Goal: Navigation & Orientation: Find specific page/section

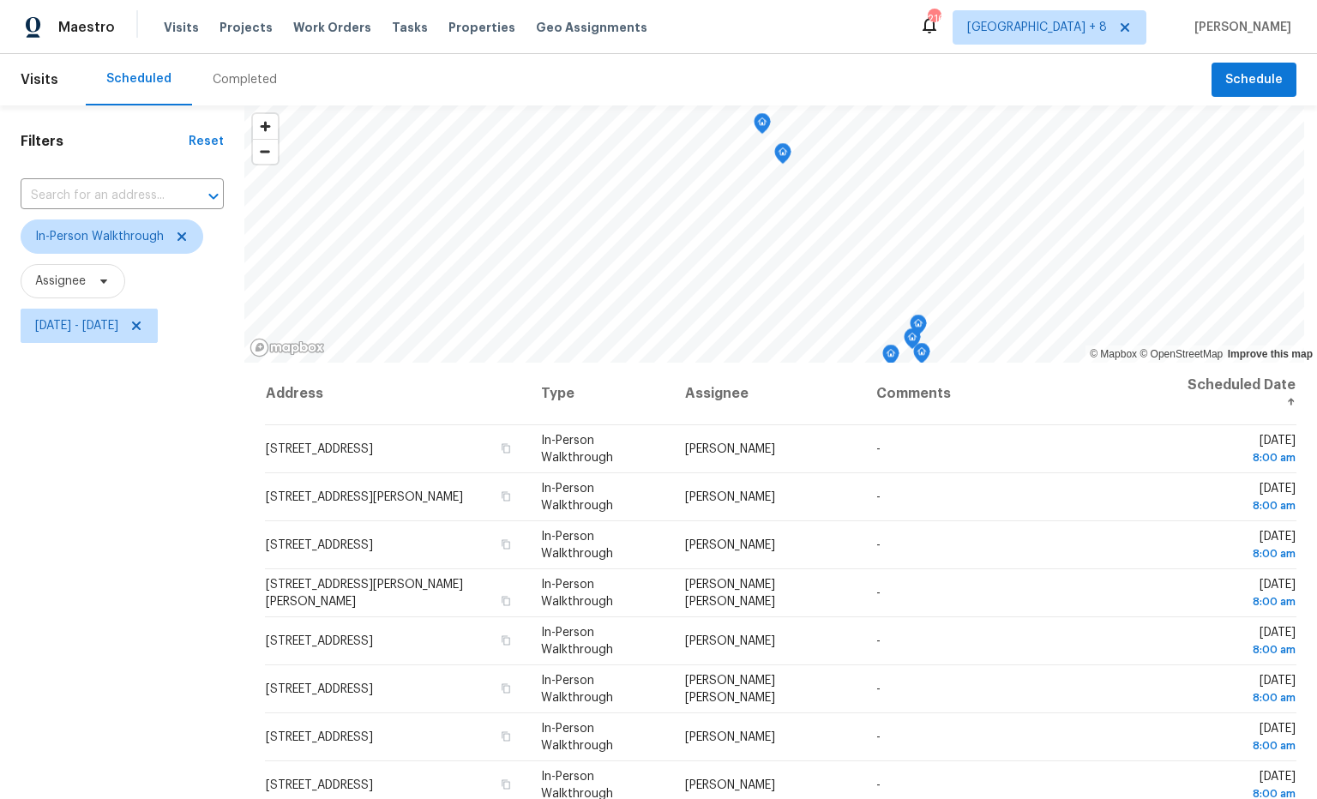
scroll to position [429, 0]
